Goal: Obtain resource: Download file/media

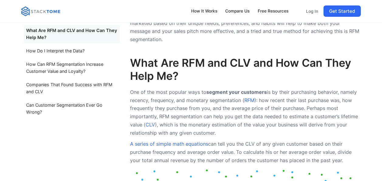
scroll to position [269, 0]
drag, startPoint x: 195, startPoint y: 105, endPoint x: 167, endPoint y: 105, distance: 28.6
click at [167, 105] on p "One of the most popular ways to segment your customers is by their purchasing b…" at bounding box center [245, 112] width 231 height 49
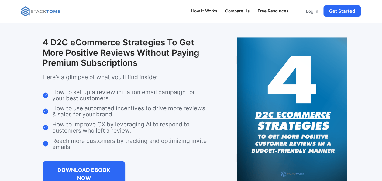
scroll to position [1575, 0]
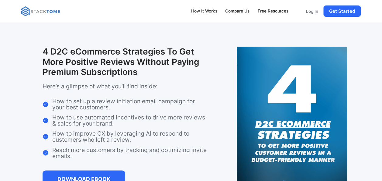
click at [97, 172] on link "DOWNLOAD EBOOK NOW" at bounding box center [84, 182] width 83 height 25
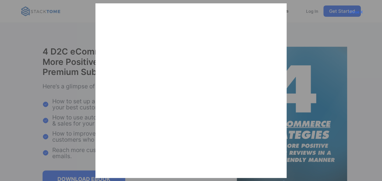
click at [61, 110] on div "Close X" at bounding box center [191, 90] width 382 height 181
click at [293, 13] on div "Close X" at bounding box center [191, 90] width 382 height 181
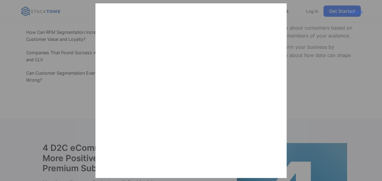
scroll to position [1479, 0]
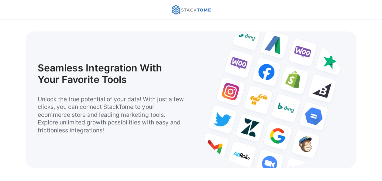
scroll to position [2534, 0]
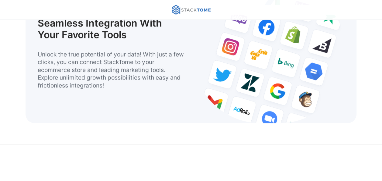
drag, startPoint x: 282, startPoint y: 121, endPoint x: 42, endPoint y: 51, distance: 249.6
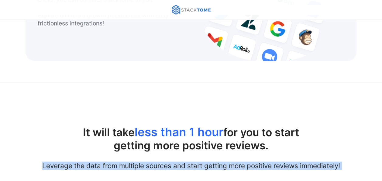
click at [42, 162] on h3 "Leverage the data from multiple sources and start getting more positive reviews…" at bounding box center [191, 165] width 331 height 7
drag, startPoint x: 42, startPoint y: 51, endPoint x: 308, endPoint y: 136, distance: 278.9
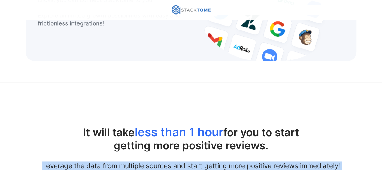
drag, startPoint x: 307, startPoint y: 134, endPoint x: 32, endPoint y: 43, distance: 289.5
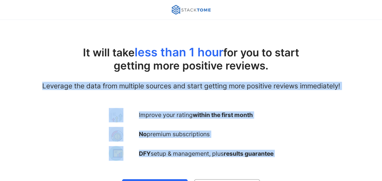
scroll to position [2713, 0]
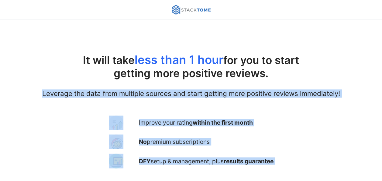
drag, startPoint x: 45, startPoint y: 41, endPoint x: 270, endPoint y: 57, distance: 225.7
click at [270, 57] on h2 "It will take less than 1 hour for you to start getting more positive reviews." at bounding box center [191, 66] width 331 height 26
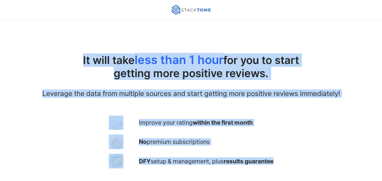
drag, startPoint x: 284, startPoint y: 144, endPoint x: 69, endPoint y: 45, distance: 237.1
click at [69, 45] on div "It will take less than 1 hour for you to start getting more positive reviews. L…" at bounding box center [191, 136] width 382 height 223
click at [69, 53] on h2 "It will take less than 1 hour for you to start getting more positive reviews." at bounding box center [191, 66] width 331 height 26
drag, startPoint x: 69, startPoint y: 45, endPoint x: 294, endPoint y: 144, distance: 246.0
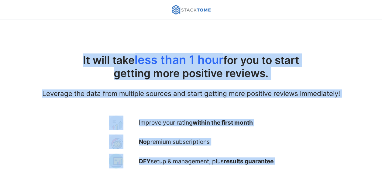
click at [294, 144] on div "It will take less than 1 hour for you to start getting more positive reviews. L…" at bounding box center [191, 136] width 382 height 223
drag, startPoint x: 294, startPoint y: 144, endPoint x: 70, endPoint y: 44, distance: 245.1
click at [70, 44] on div "It will take less than 1 hour for you to start getting more positive reviews. L…" at bounding box center [191, 136] width 382 height 223
click at [70, 53] on h2 "It will take less than 1 hour for you to start getting more positive reviews." at bounding box center [191, 66] width 331 height 26
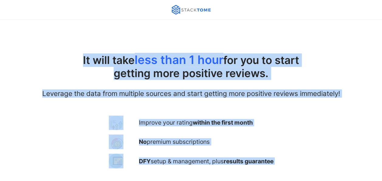
drag, startPoint x: 70, startPoint y: 44, endPoint x: 284, endPoint y: 141, distance: 235.0
click at [284, 141] on div "It will take less than 1 hour for you to start getting more positive reviews. L…" at bounding box center [191, 136] width 382 height 223
click at [284, 141] on div "Improve your rating within the first month No premium subscriptions DFY setup &…" at bounding box center [191, 141] width 199 height 65
drag, startPoint x: 284, startPoint y: 141, endPoint x: 64, endPoint y: 40, distance: 241.8
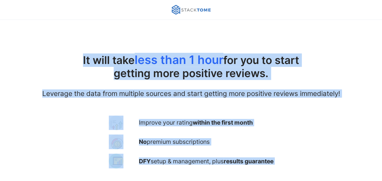
click at [64, 40] on div "It will take less than 1 hour for you to start getting more positive reviews. L…" at bounding box center [191, 136] width 382 height 223
click at [65, 53] on h2 "It will take less than 1 hour for you to start getting more positive reviews." at bounding box center [191, 66] width 331 height 26
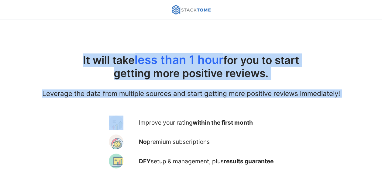
drag, startPoint x: 65, startPoint y: 40, endPoint x: 345, endPoint y: 72, distance: 282.0
click at [345, 72] on div "It will take less than 1 hour for you to start getting more positive reviews. L…" at bounding box center [191, 136] width 382 height 223
click at [345, 90] on h3 "Leverage the data from multiple sources and start getting more positive reviews…" at bounding box center [191, 93] width 331 height 7
drag, startPoint x: 345, startPoint y: 72, endPoint x: 68, endPoint y: 35, distance: 280.2
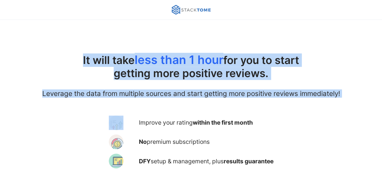
click at [68, 35] on div "It will take less than 1 hour for you to start getting more positive reviews. L…" at bounding box center [191, 136] width 382 height 223
click at [68, 53] on h2 "It will take less than 1 hour for you to start getting more positive reviews." at bounding box center [191, 66] width 331 height 26
